Goal: Task Accomplishment & Management: Manage account settings

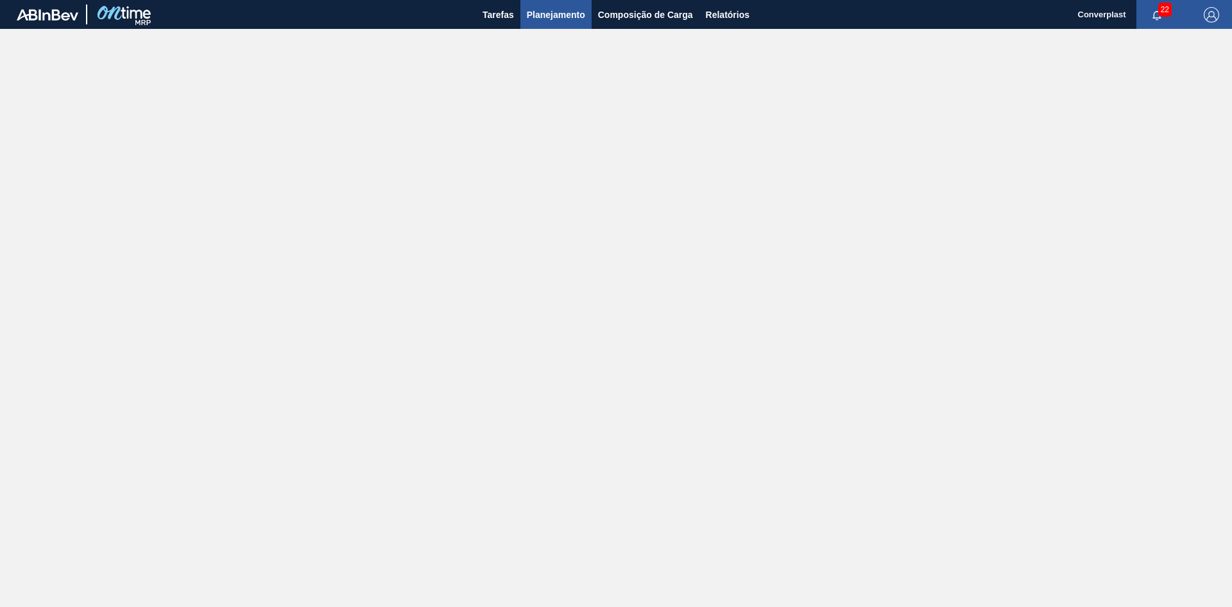
click at [542, 10] on span "Planejamento" at bounding box center [556, 14] width 58 height 15
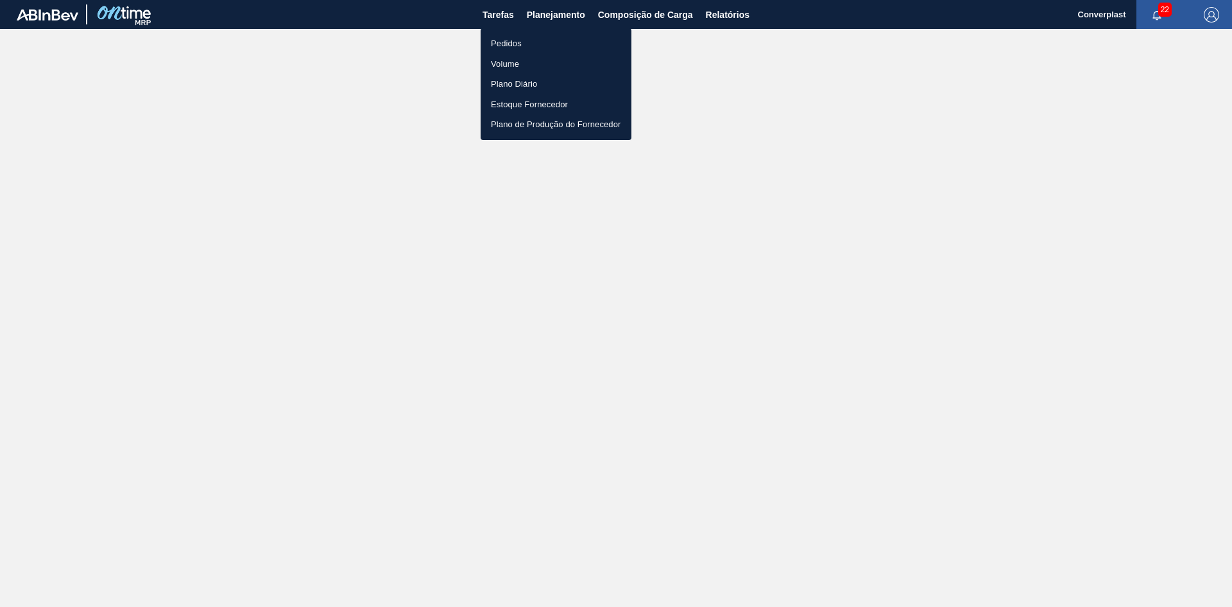
click at [507, 40] on li "Pedidos" at bounding box center [556, 43] width 151 height 21
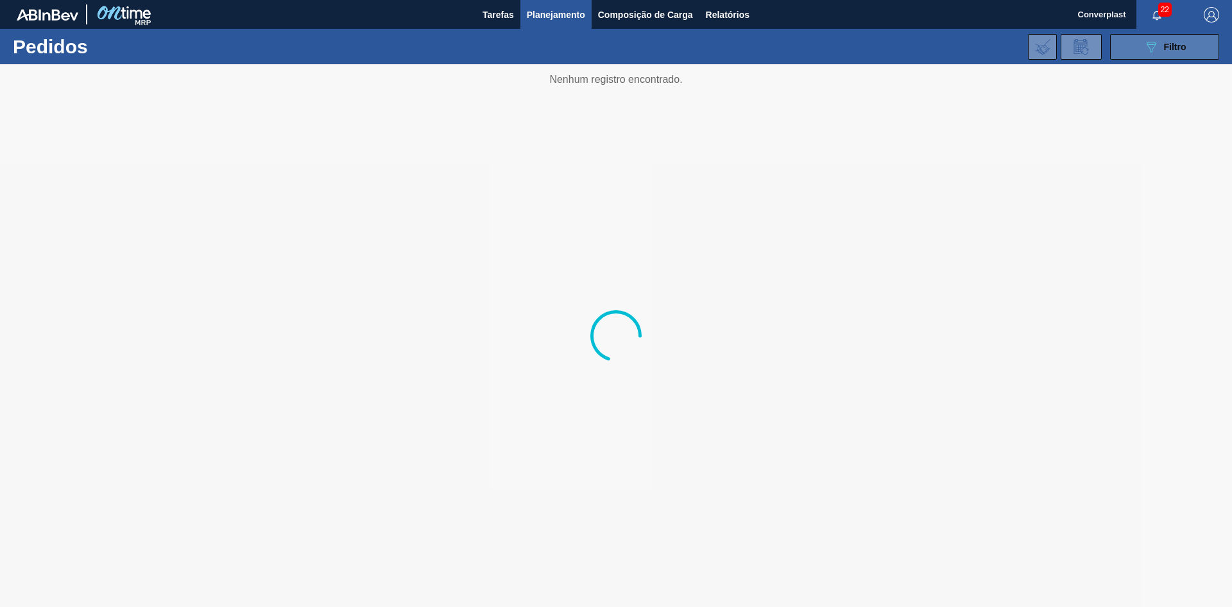
click at [1150, 42] on icon "089F7B8B-B2A5-4AFE-B5C0-19BA573D28AC" at bounding box center [1151, 46] width 15 height 15
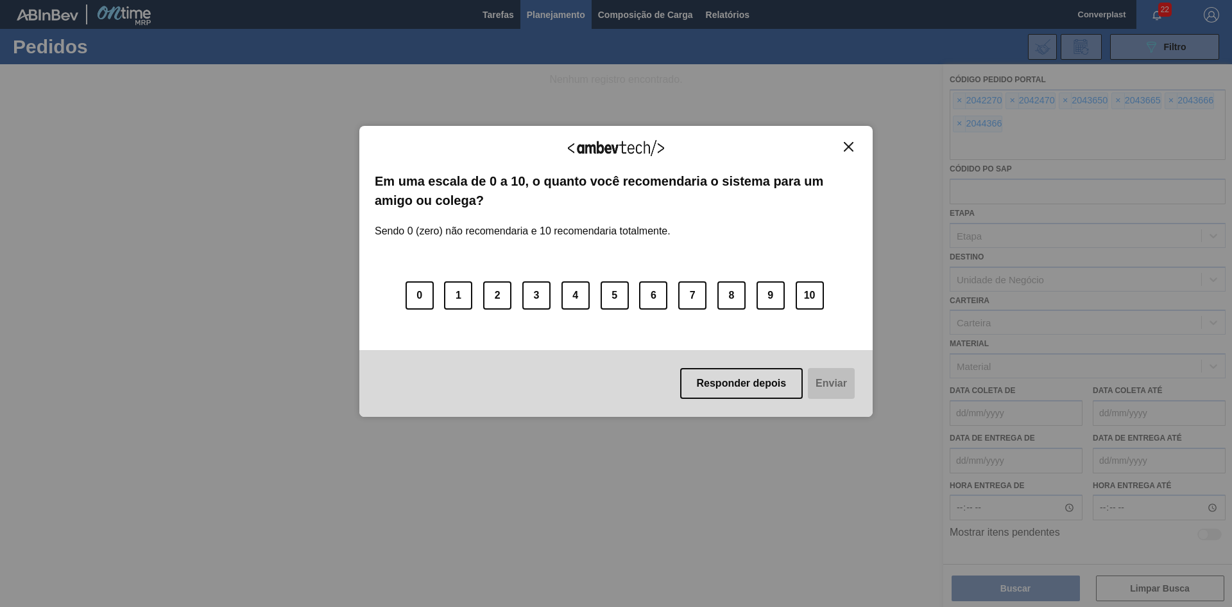
click at [849, 150] on img "Close" at bounding box center [849, 147] width 10 height 10
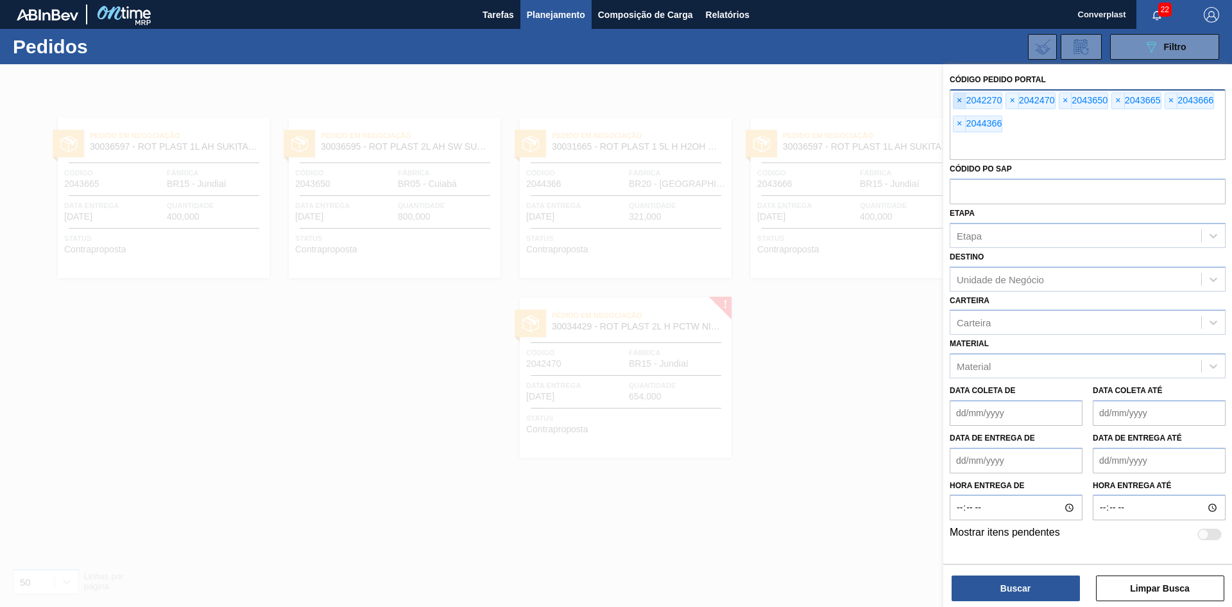
click at [954, 102] on span "×" at bounding box center [960, 100] width 12 height 15
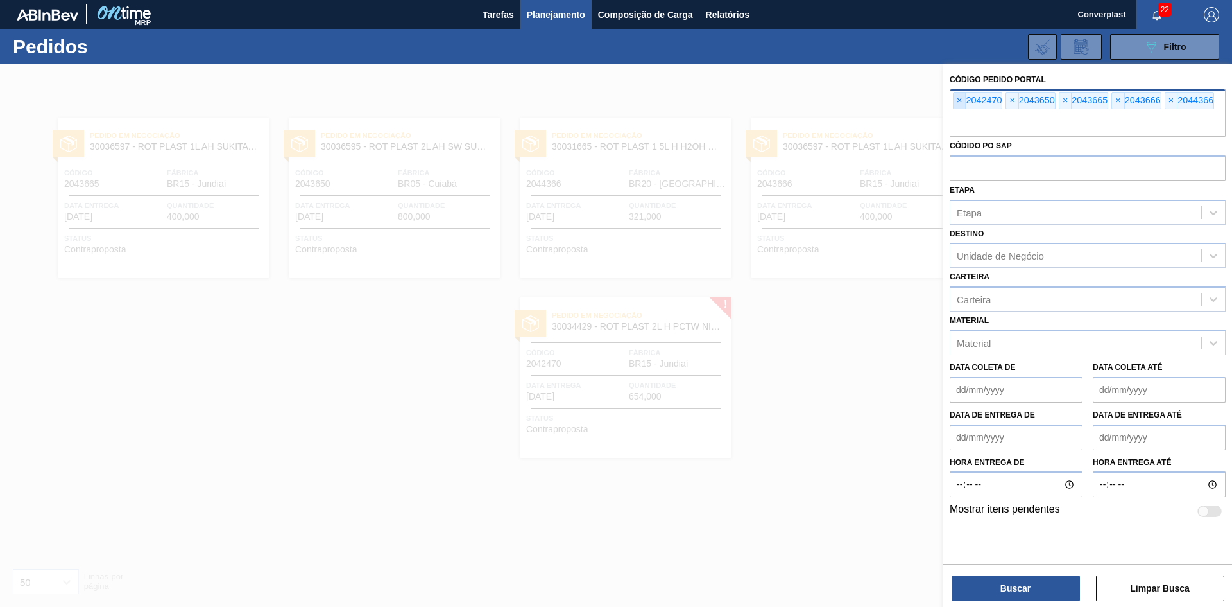
click at [954, 102] on span "×" at bounding box center [960, 100] width 12 height 15
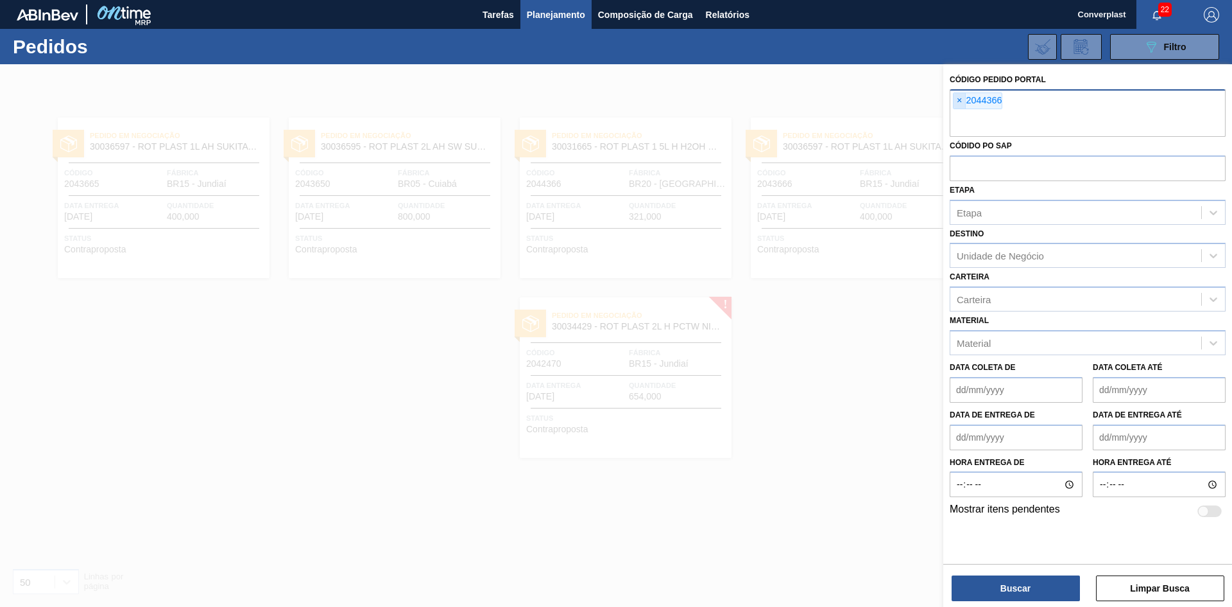
click at [954, 112] on input "text" at bounding box center [1088, 124] width 276 height 24
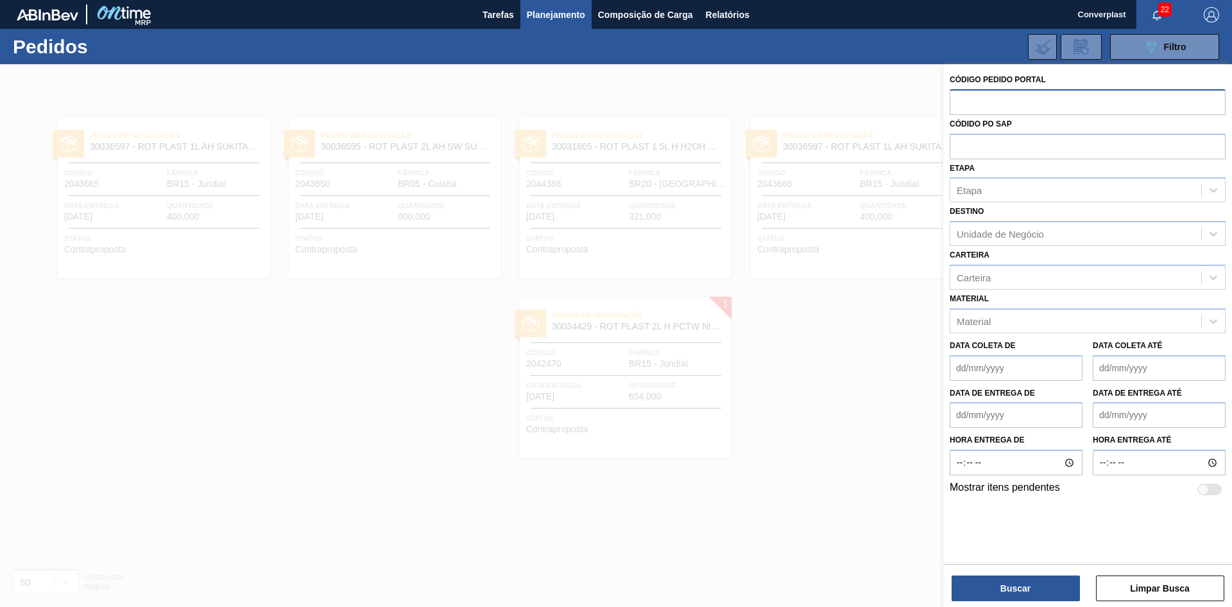
paste input "2037932"
type input "2037932"
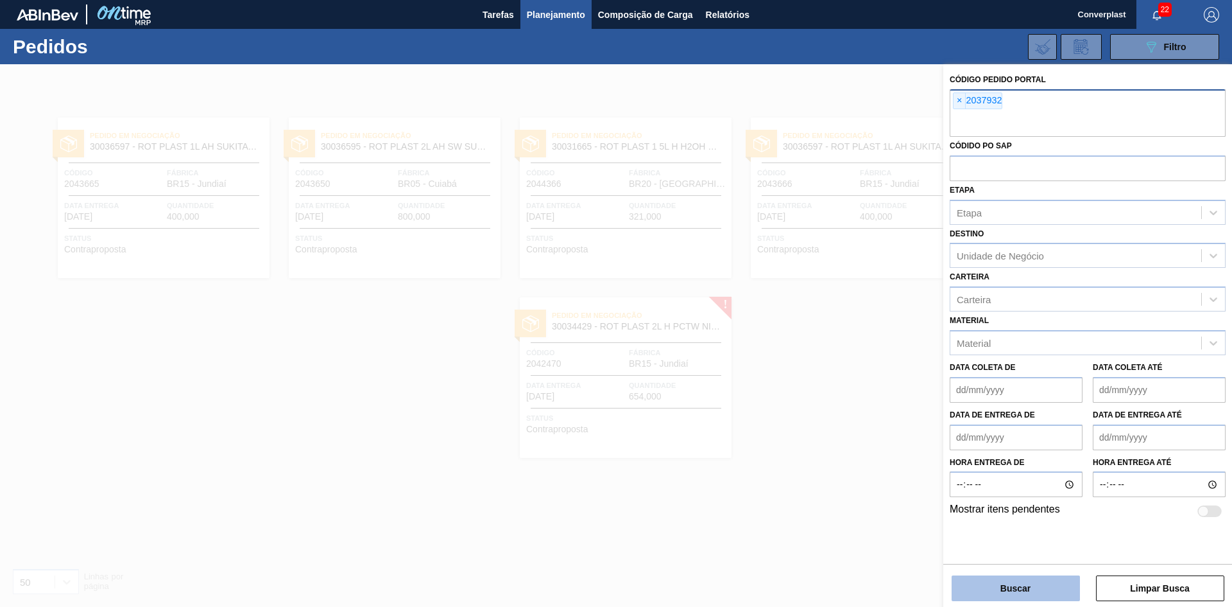
click at [1024, 583] on button "Buscar" at bounding box center [1016, 588] width 128 height 26
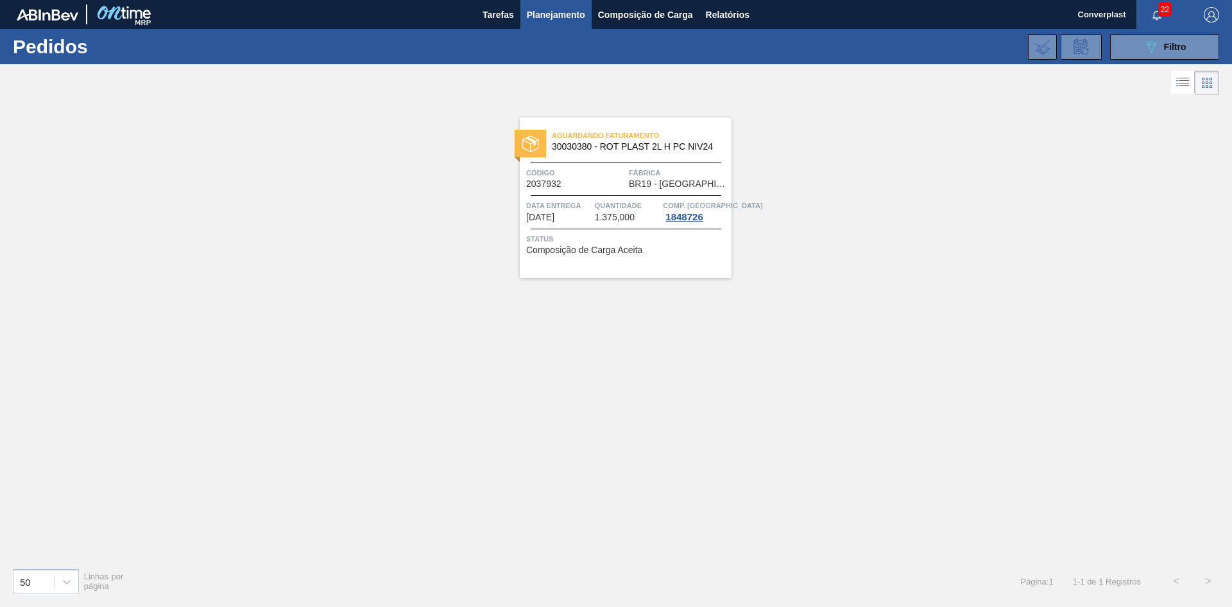
click at [682, 259] on div "Aguardando Faturamento 30030380 - ROT PLAST 2L H PC NIV24 Código 2037932 Fábric…" at bounding box center [626, 197] width 212 height 160
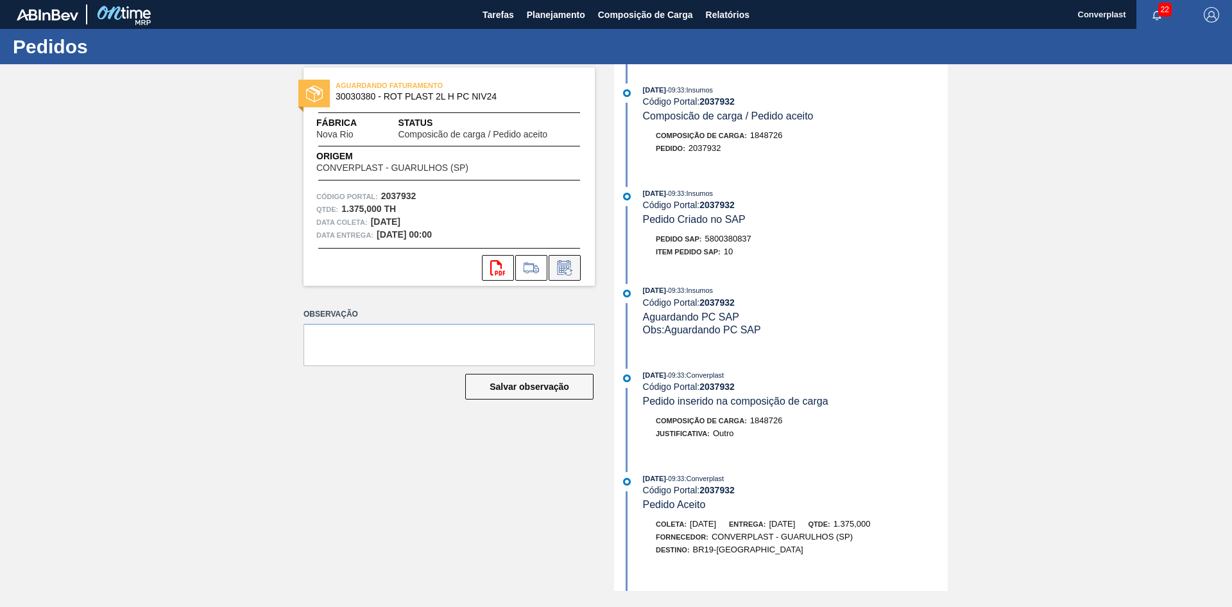
click at [561, 272] on icon at bounding box center [565, 267] width 21 height 15
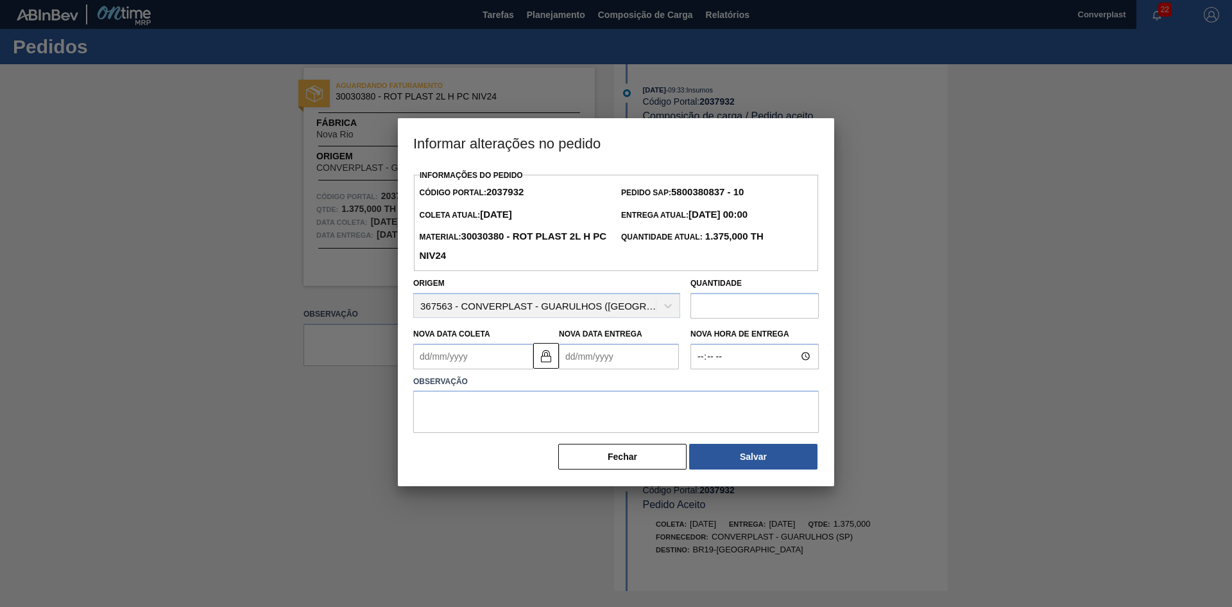
click at [597, 356] on Entrega2037932 "Nova Data Entrega" at bounding box center [619, 356] width 120 height 26
type Coleta2037932 "[DATE]"
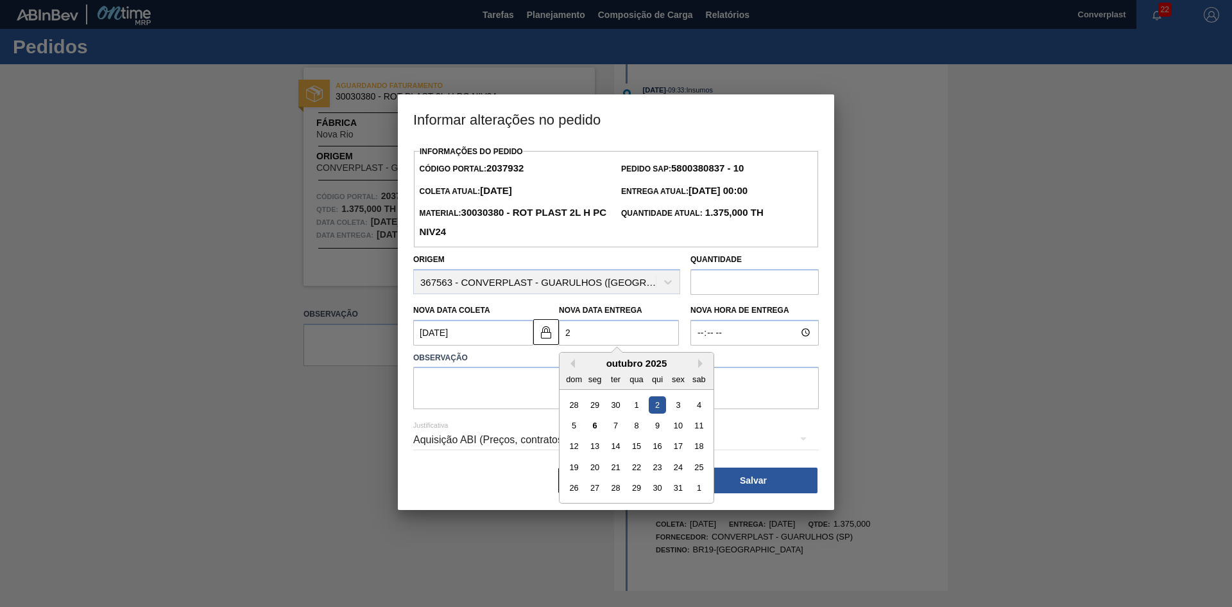
type Entrega2037932 "26"
type Coleta2037932 "[DATE]"
type Entrega2037932 "26/"
type Coleta2037932 "[DATE]"
type Entrega2037932 "26/1"
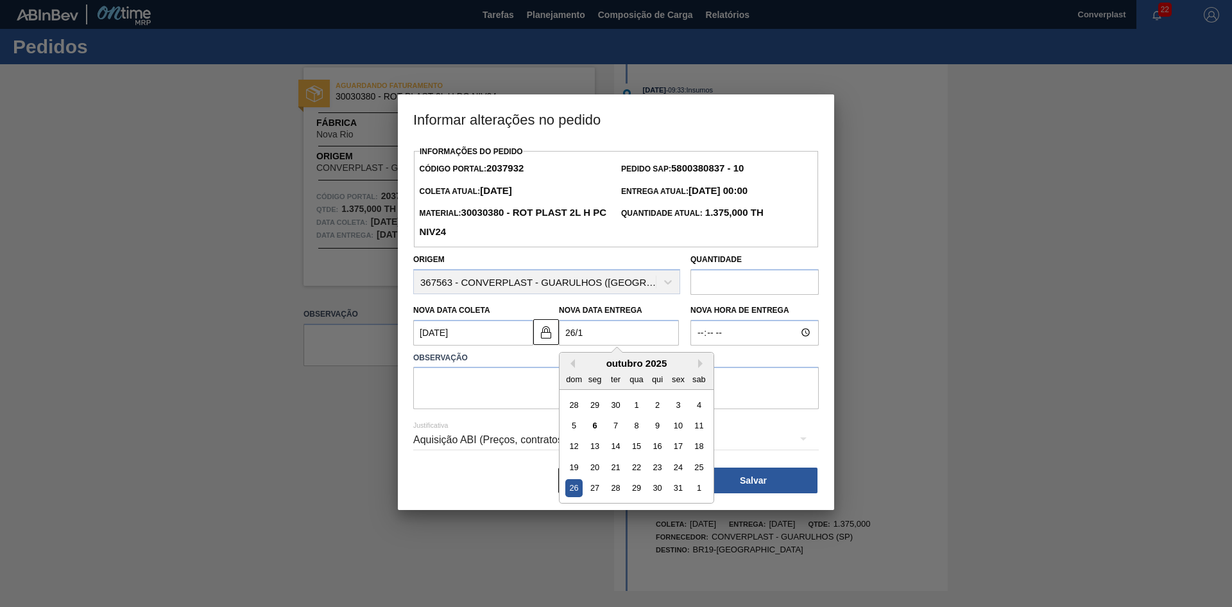
type Coleta2037932 "[DATE]"
click at [571, 496] on div "26" at bounding box center [574, 487] width 17 height 17
type Entrega2037932 "[DATE]"
drag, startPoint x: 575, startPoint y: 332, endPoint x: 560, endPoint y: 330, distance: 15.5
click at [560, 330] on Entrega2037932 "[DATE]" at bounding box center [619, 333] width 120 height 26
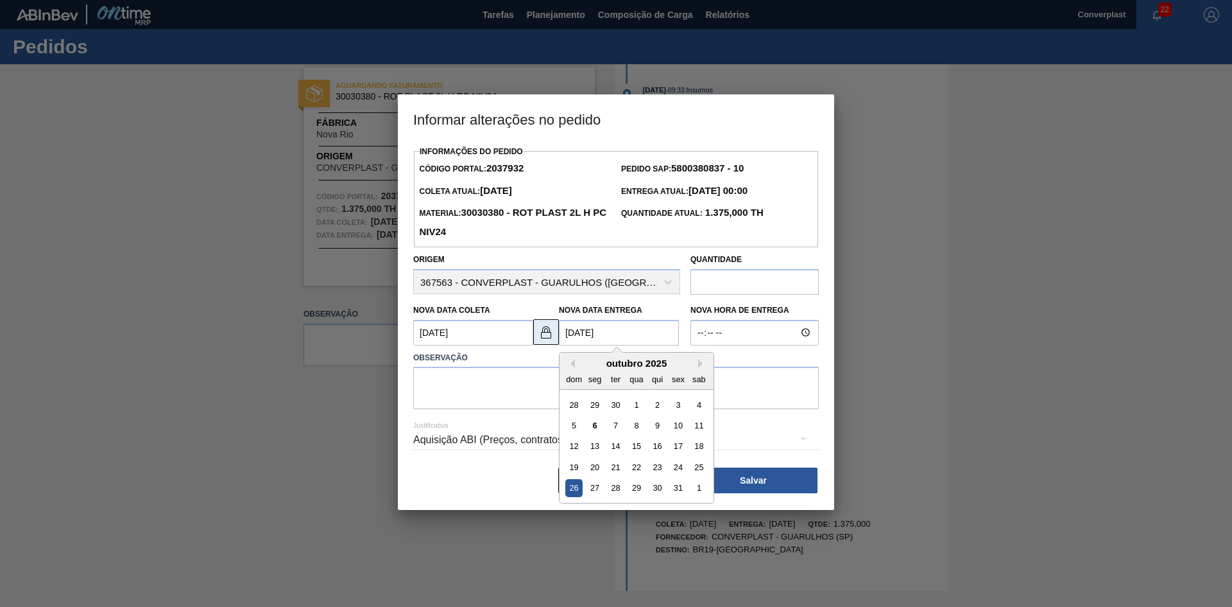
type Coleta2037932 "[DATE]"
type Entrega2037932 "[DATE]"
type Coleta2037932 "[DATE]"
type Entrega2037932 "[DATE]"
click at [699, 471] on div "25" at bounding box center [699, 466] width 17 height 17
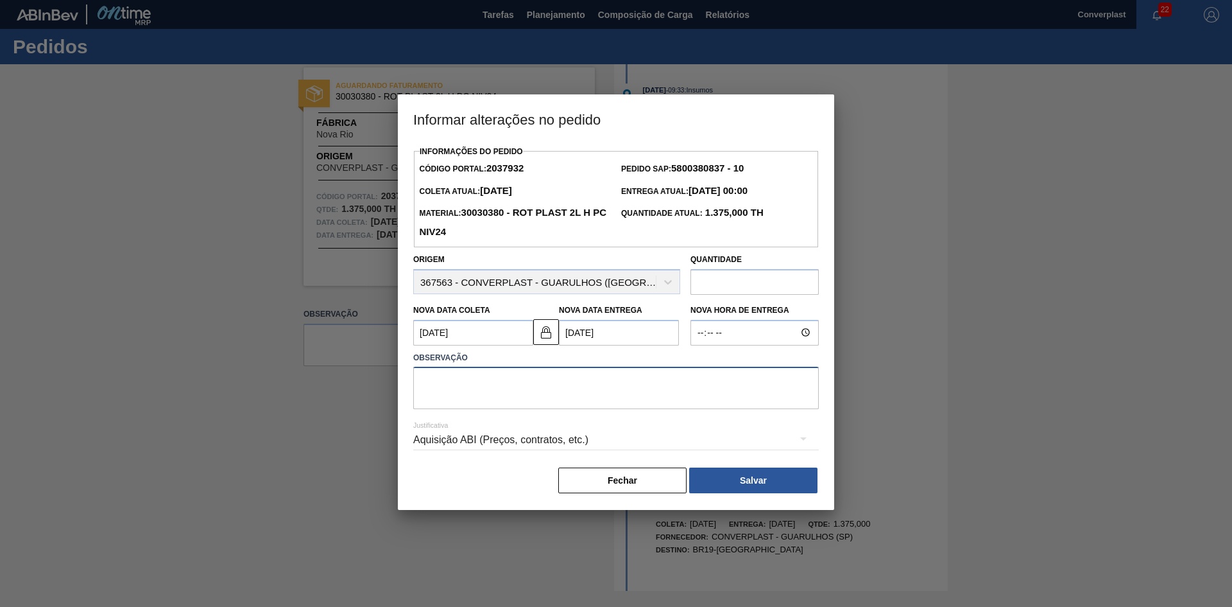
click at [580, 406] on textarea at bounding box center [616, 388] width 406 height 42
click at [537, 335] on button at bounding box center [546, 332] width 26 height 26
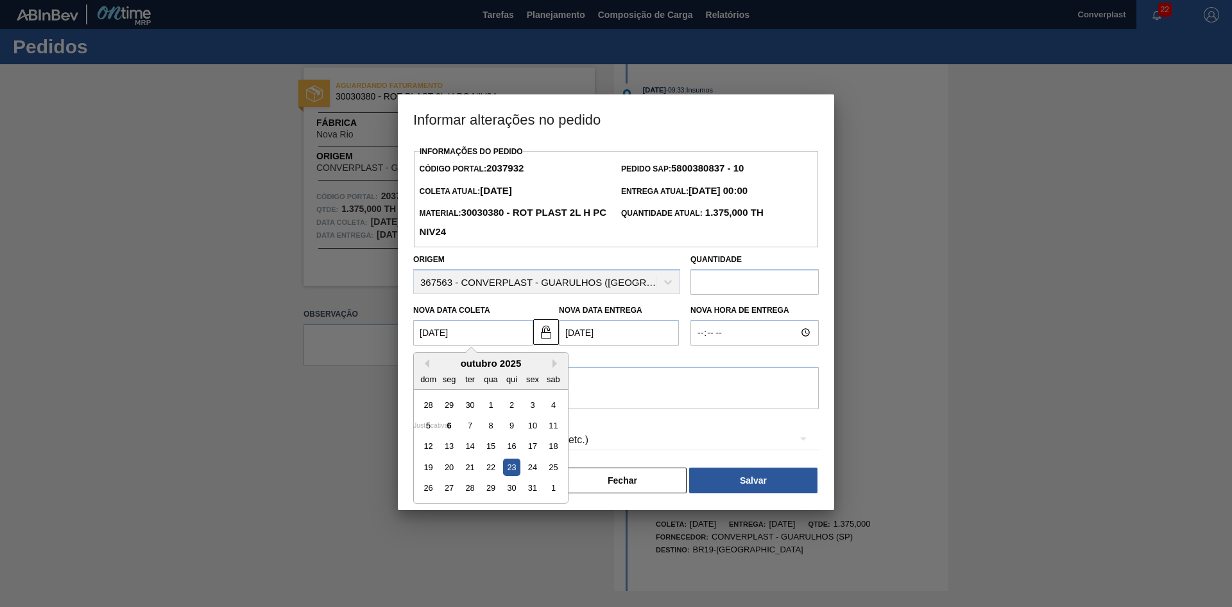
drag, startPoint x: 428, startPoint y: 334, endPoint x: 363, endPoint y: 333, distance: 65.5
click at [379, 332] on div "Informar alterações no pedido Informações do Pedido Código Portal: 2037932 Pedi…" at bounding box center [616, 303] width 1232 height 607
type Coleta2037932 "[DATE]"
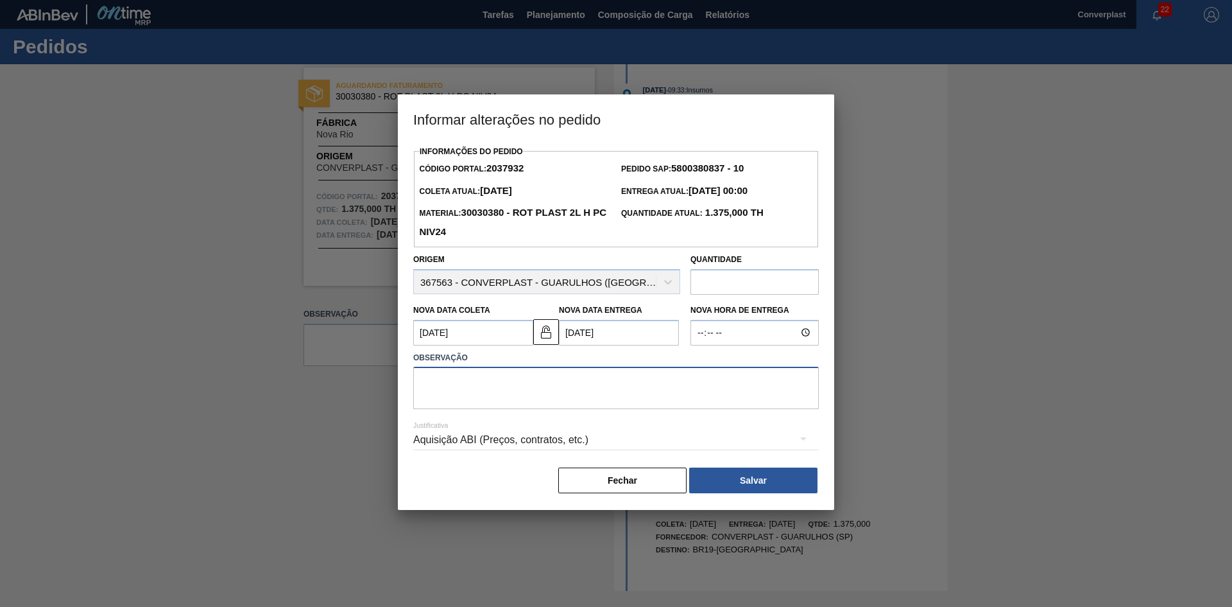
click at [643, 375] on textarea at bounding box center [616, 388] width 406 height 42
drag, startPoint x: 646, startPoint y: 386, endPoint x: 636, endPoint y: 386, distance: 10.3
click at [645, 385] on textarea at bounding box center [616, 388] width 406 height 42
type textarea "ajuste data"
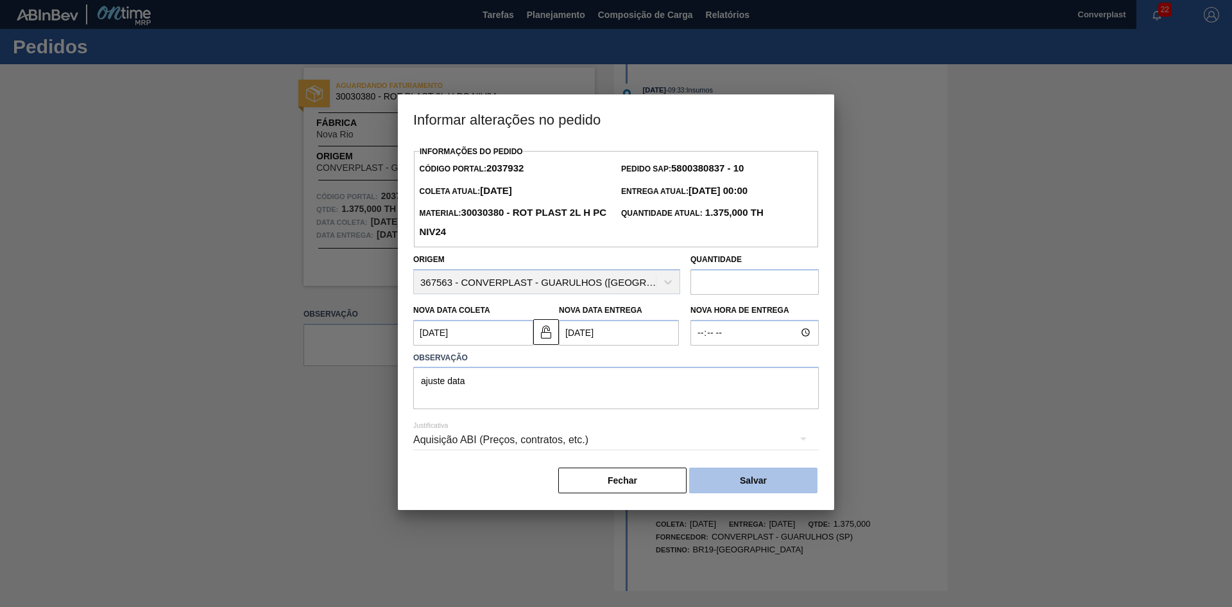
click at [757, 485] on button "Salvar" at bounding box center [753, 480] width 128 height 26
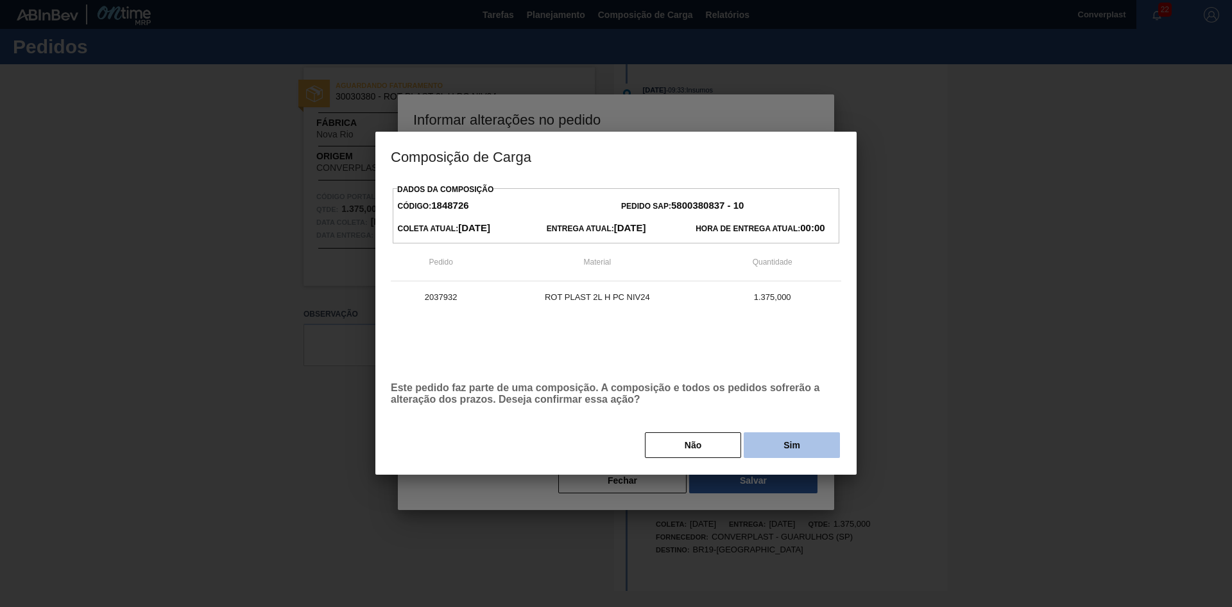
click at [793, 455] on button "Sim" at bounding box center [792, 445] width 96 height 26
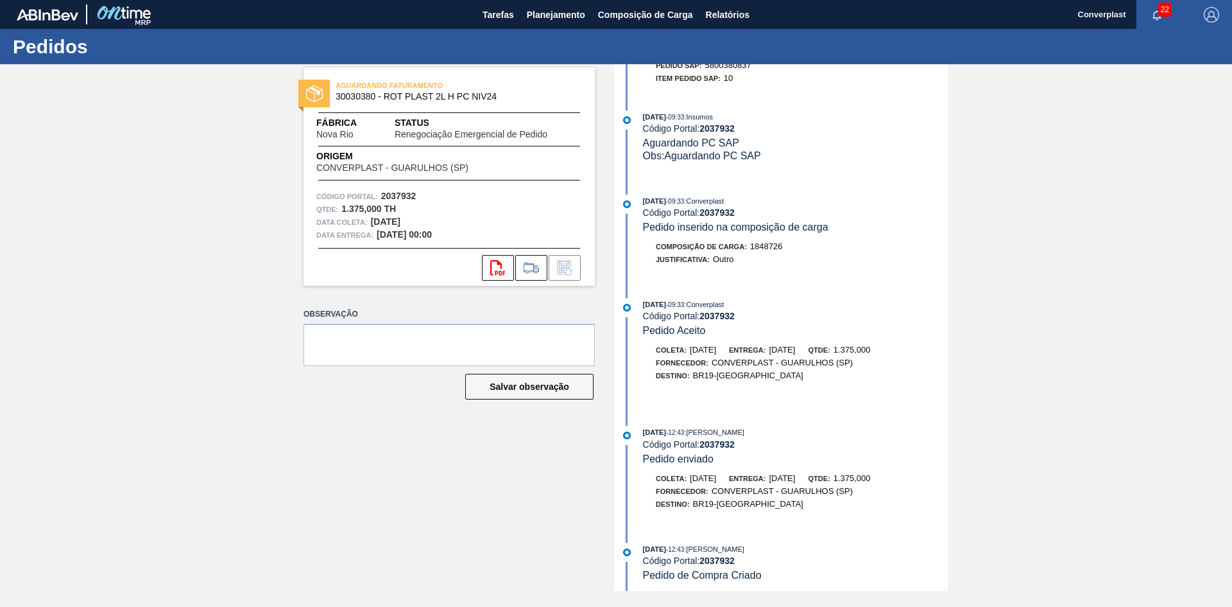
scroll to position [320, 0]
